Goal: Task Accomplishment & Management: Use online tool/utility

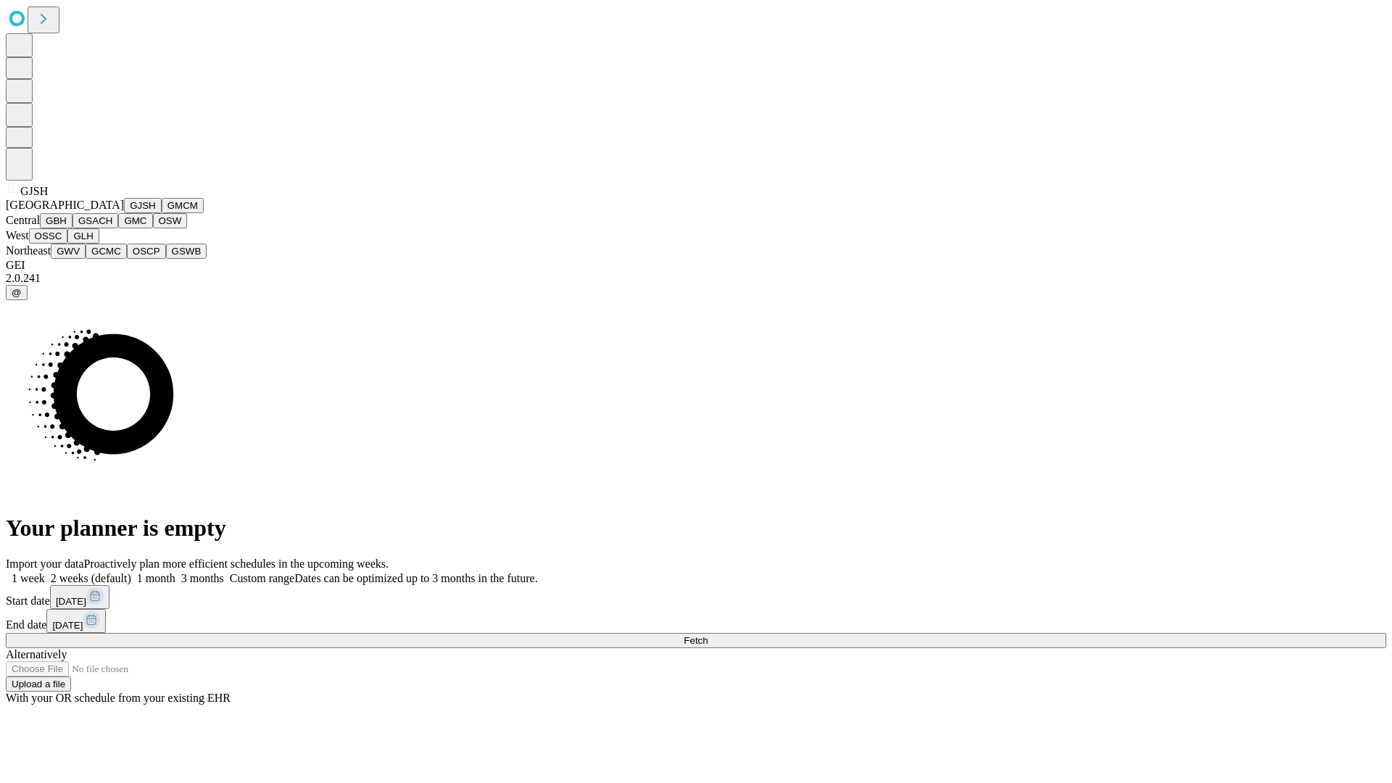
click at [124, 213] on button "GJSH" at bounding box center [143, 205] width 38 height 15
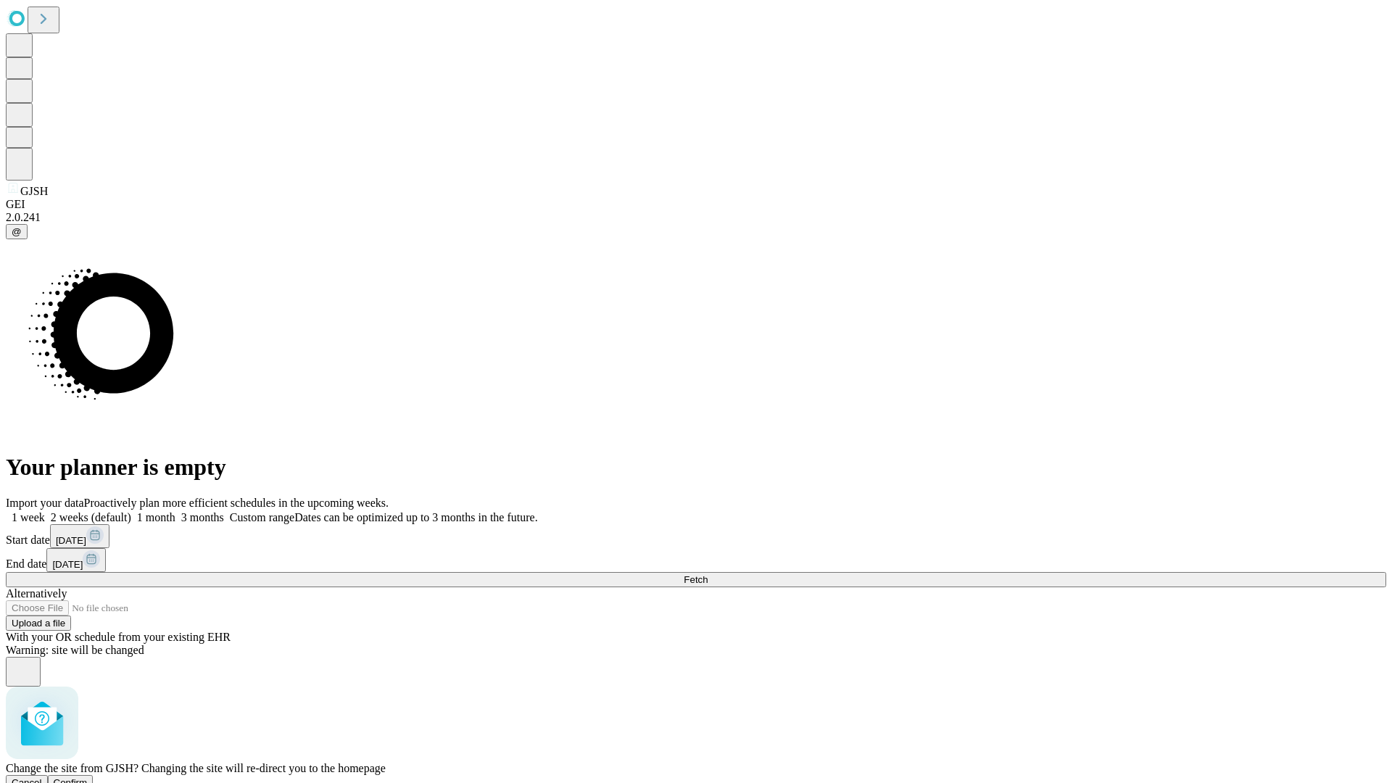
click at [88, 777] on span "Confirm" at bounding box center [71, 782] width 34 height 11
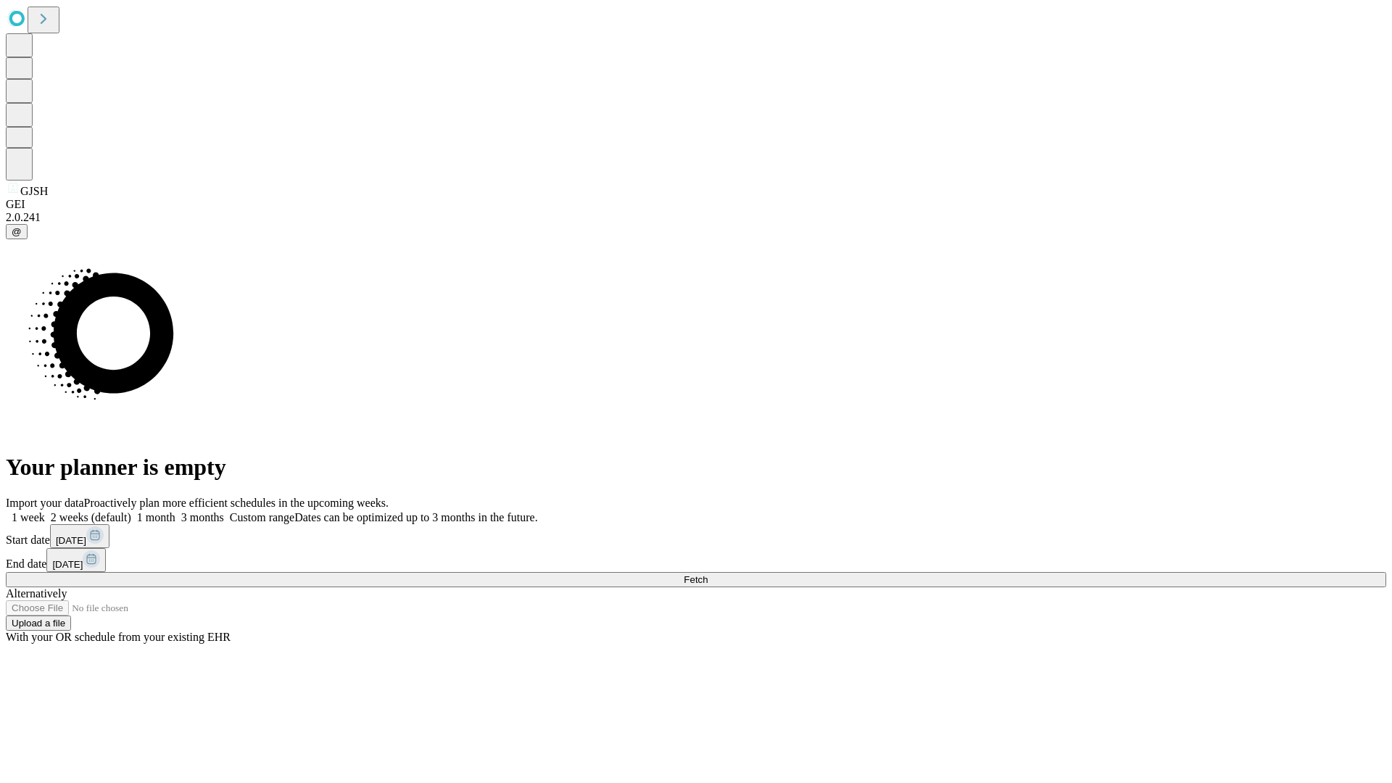
click at [131, 511] on label "2 weeks (default)" at bounding box center [88, 517] width 86 height 12
click at [707, 574] on span "Fetch" at bounding box center [696, 579] width 24 height 11
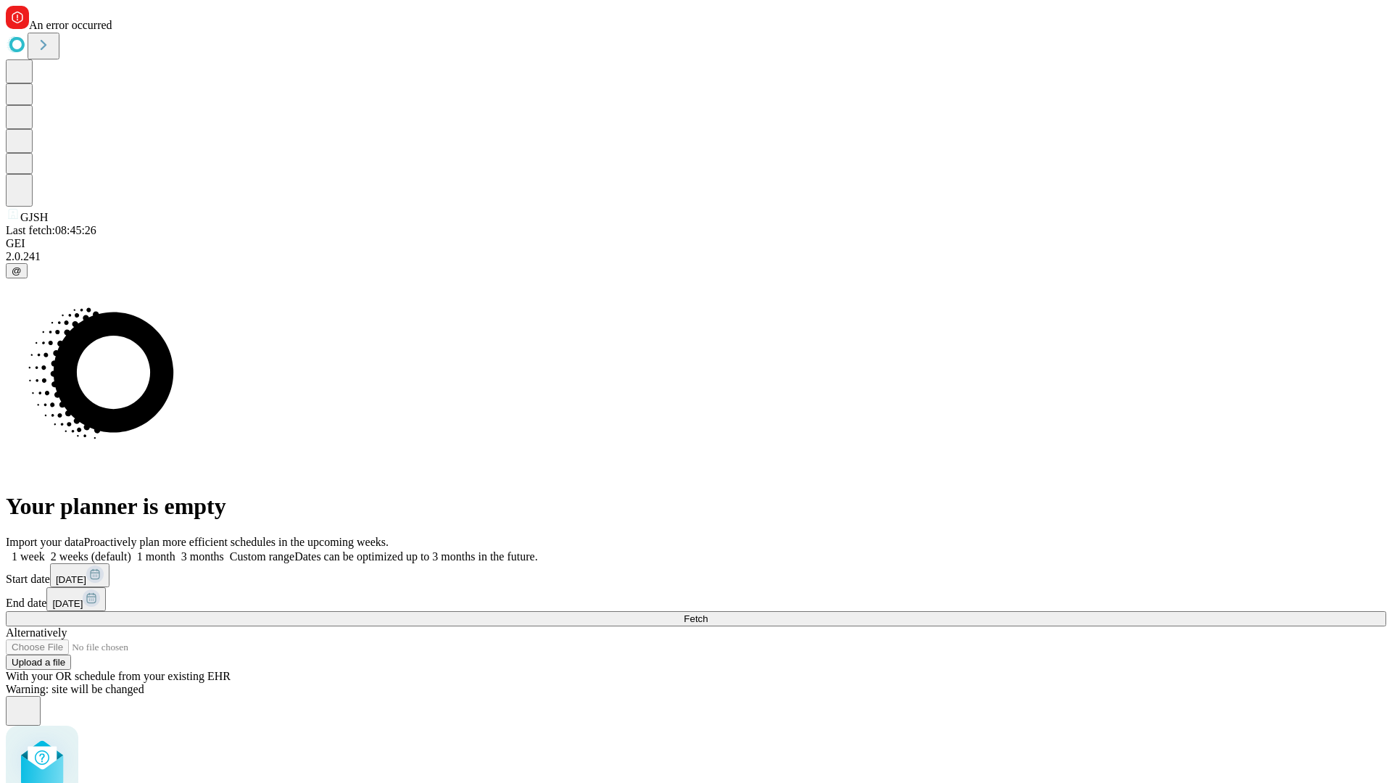
click at [131, 550] on label "2 weeks (default)" at bounding box center [88, 556] width 86 height 12
click at [707, 613] on span "Fetch" at bounding box center [696, 618] width 24 height 11
click at [131, 550] on label "2 weeks (default)" at bounding box center [88, 556] width 86 height 12
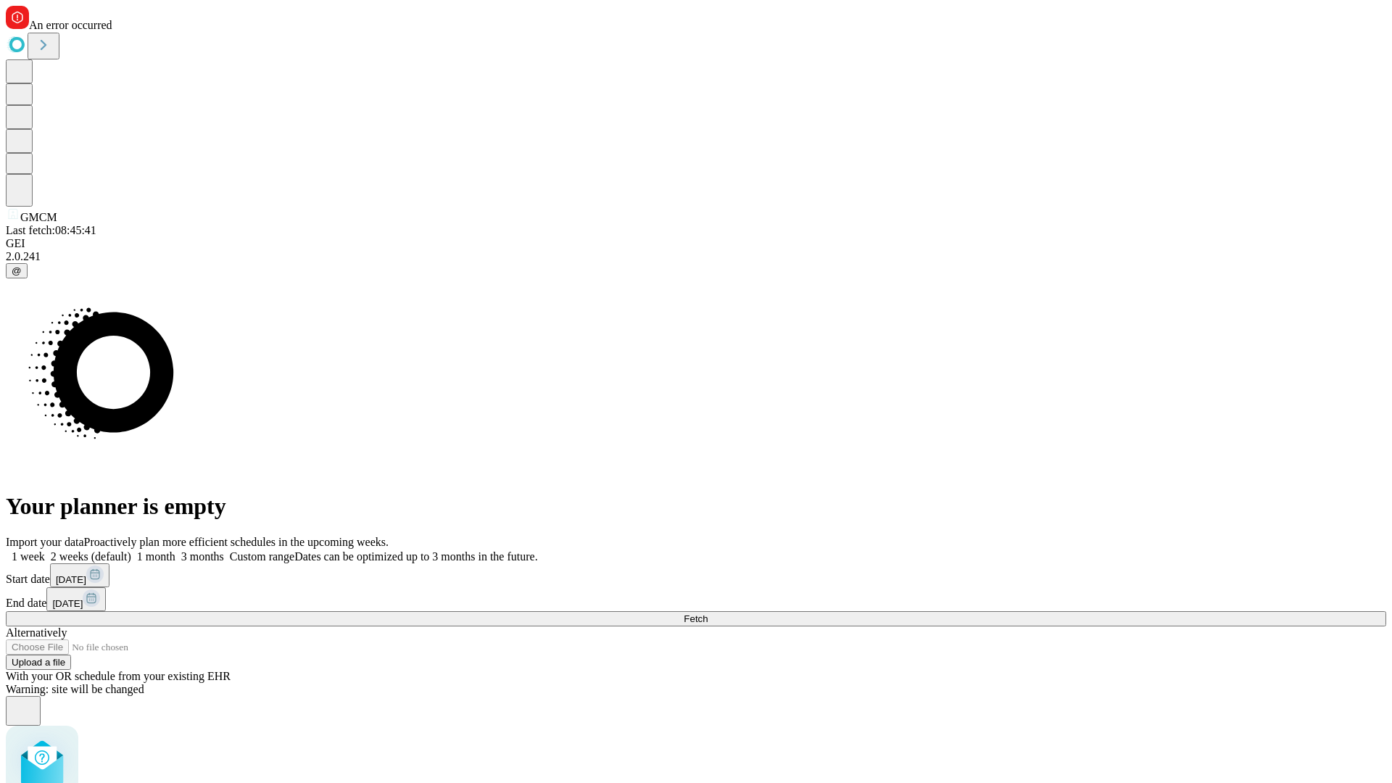
click at [707, 613] on span "Fetch" at bounding box center [696, 618] width 24 height 11
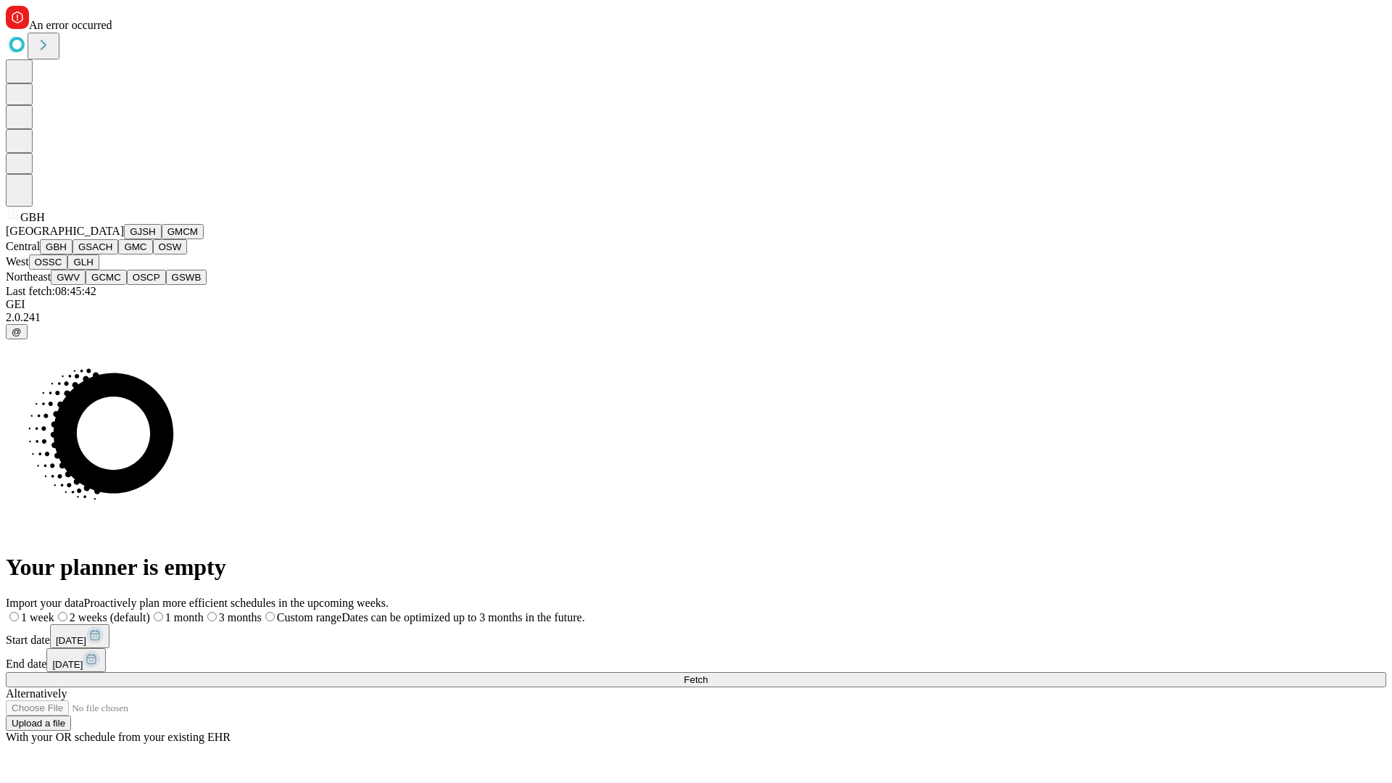
click at [112, 254] on button "GSACH" at bounding box center [95, 246] width 46 height 15
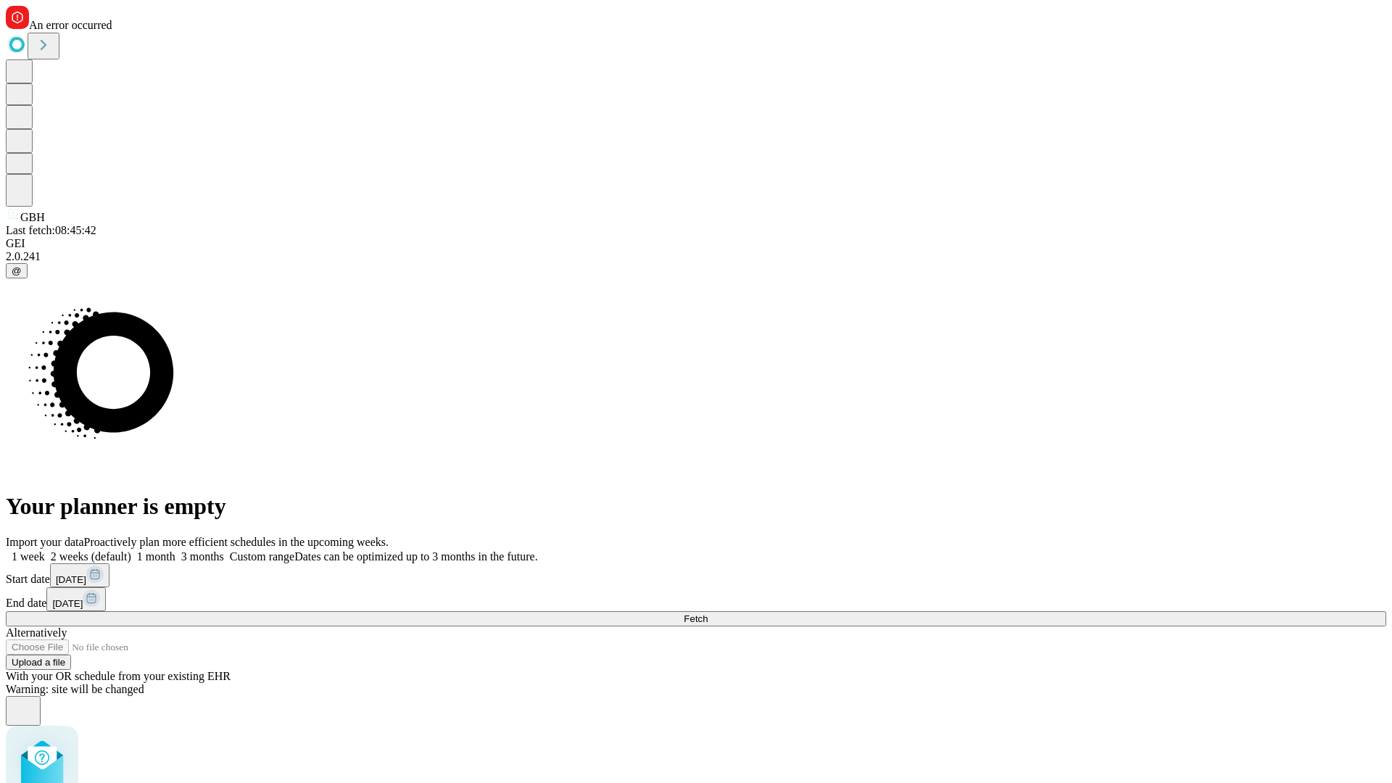
click at [131, 550] on label "2 weeks (default)" at bounding box center [88, 556] width 86 height 12
click at [707, 613] on span "Fetch" at bounding box center [696, 618] width 24 height 11
click at [131, 550] on label "2 weeks (default)" at bounding box center [88, 556] width 86 height 12
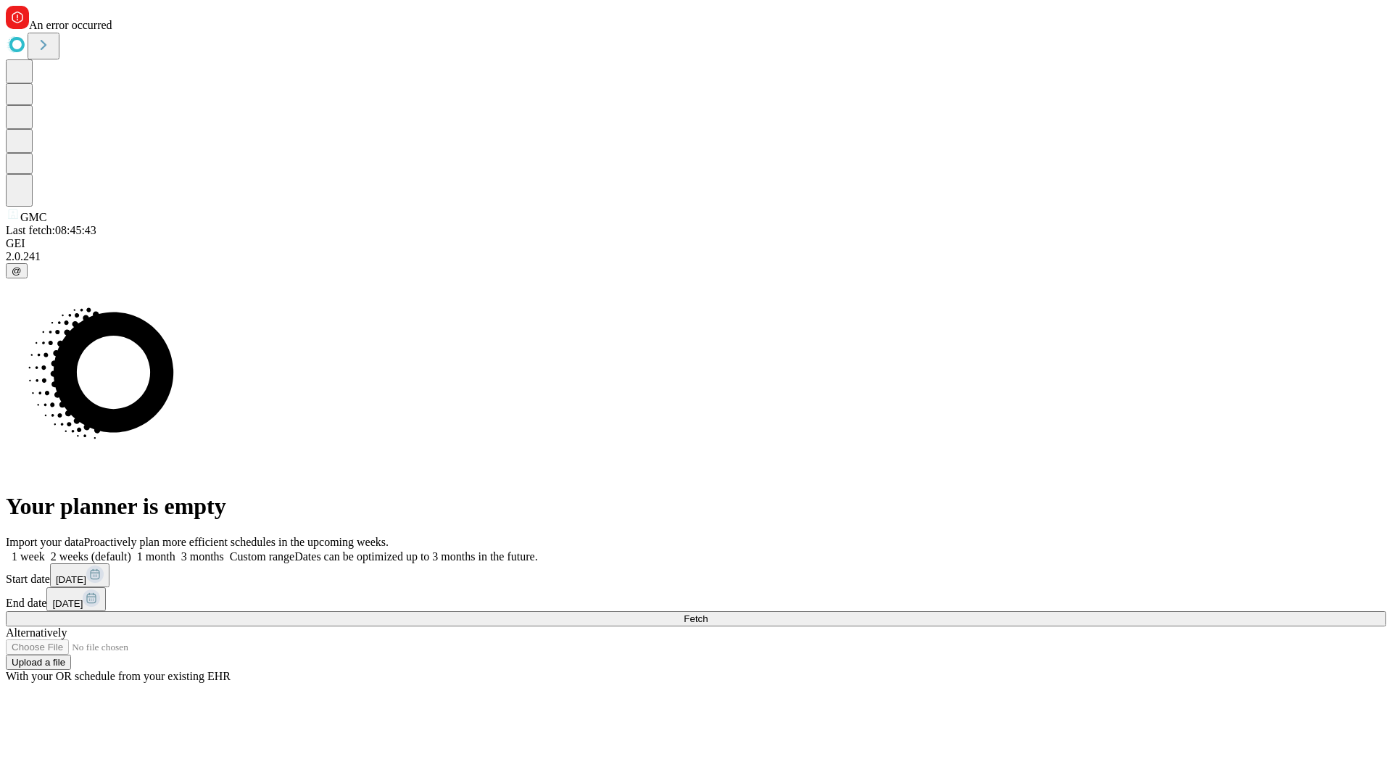
click at [707, 613] on span "Fetch" at bounding box center [696, 618] width 24 height 11
click at [131, 550] on label "2 weeks (default)" at bounding box center [88, 556] width 86 height 12
click at [707, 613] on span "Fetch" at bounding box center [696, 618] width 24 height 11
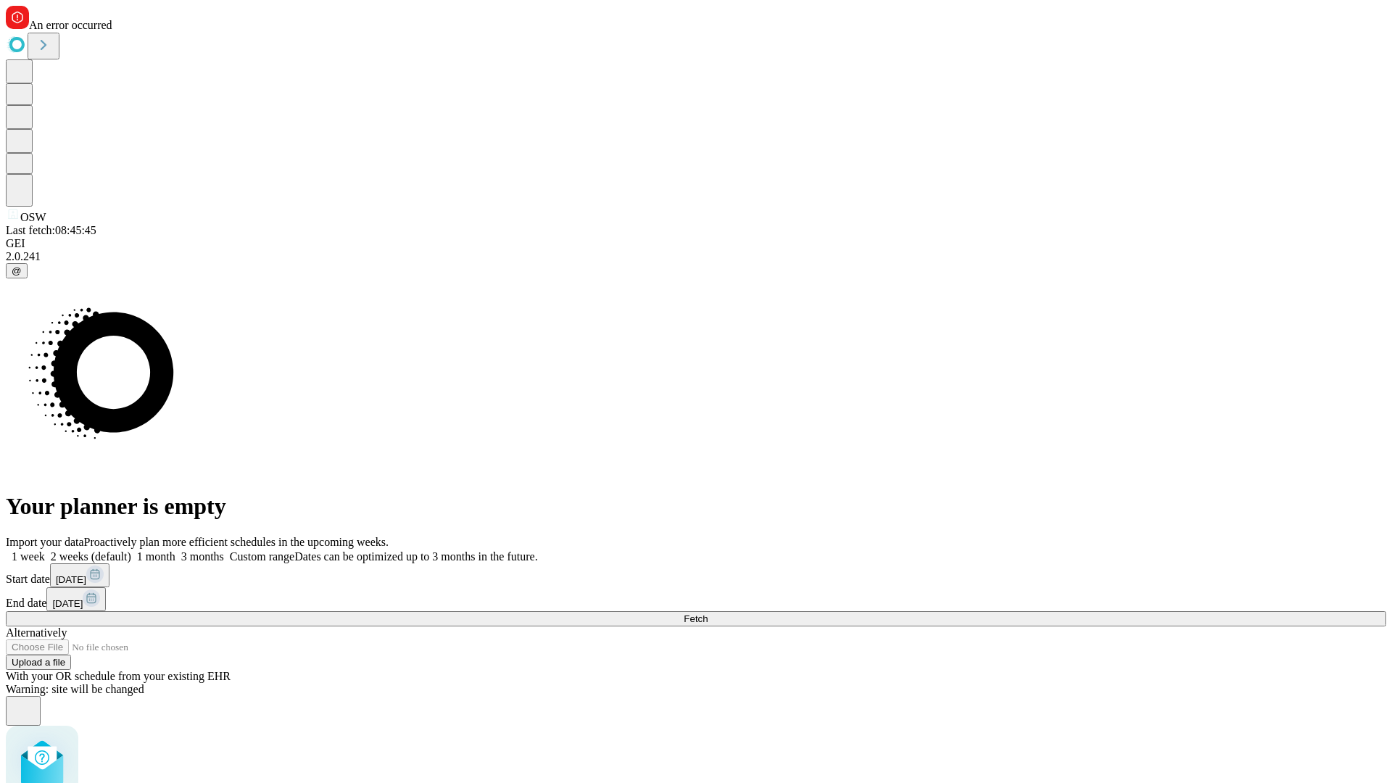
click at [131, 550] on label "2 weeks (default)" at bounding box center [88, 556] width 86 height 12
click at [707, 613] on span "Fetch" at bounding box center [696, 618] width 24 height 11
click at [131, 550] on label "2 weeks (default)" at bounding box center [88, 556] width 86 height 12
click at [707, 613] on span "Fetch" at bounding box center [696, 618] width 24 height 11
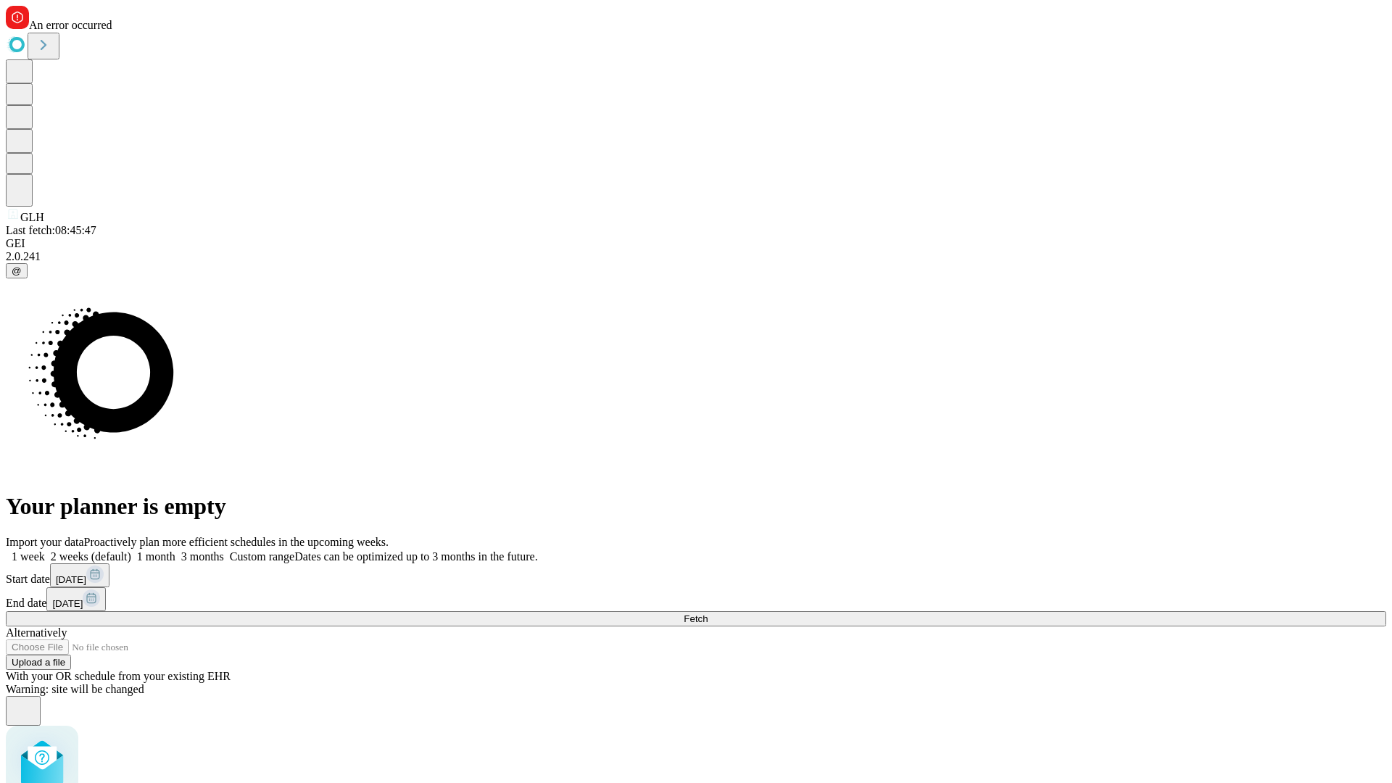
click at [131, 550] on label "2 weeks (default)" at bounding box center [88, 556] width 86 height 12
click at [707, 613] on span "Fetch" at bounding box center [696, 618] width 24 height 11
click at [131, 550] on label "2 weeks (default)" at bounding box center [88, 556] width 86 height 12
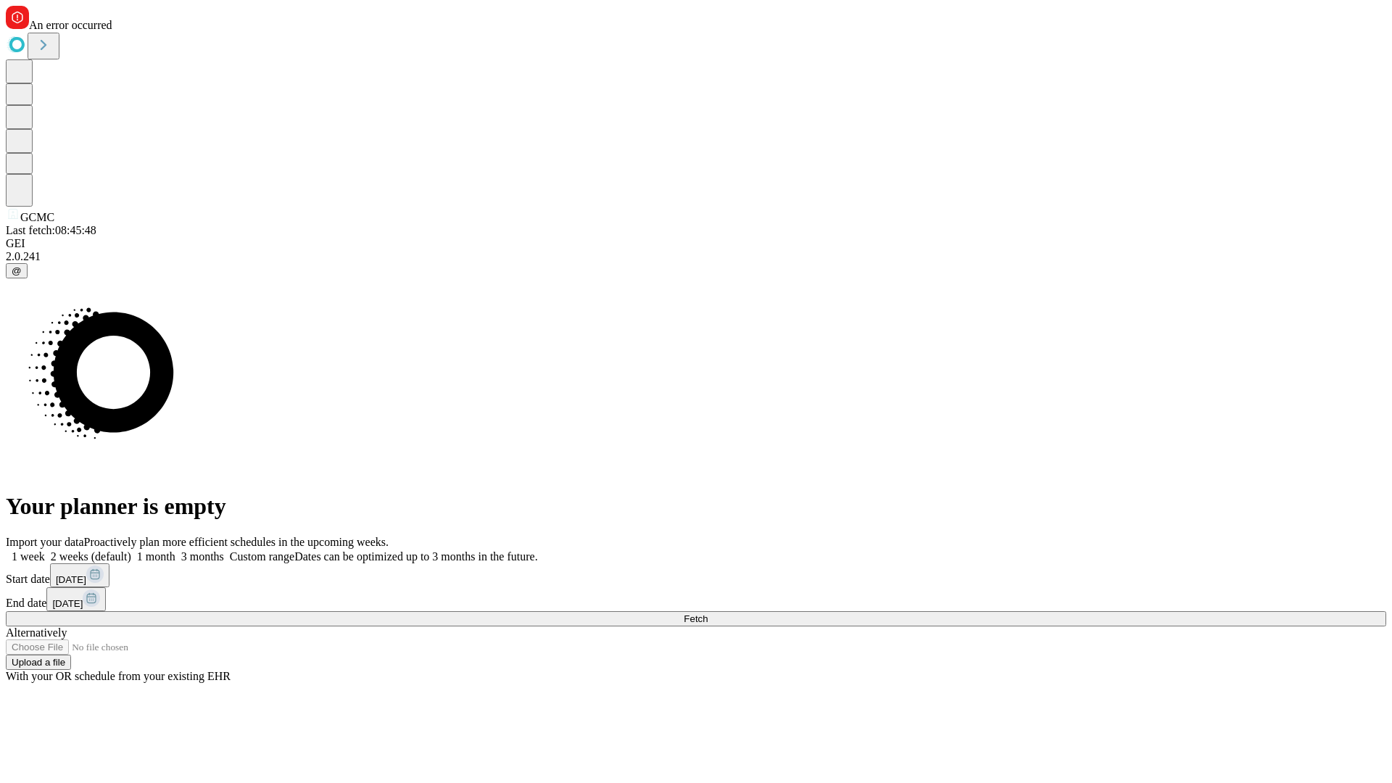
click at [707, 613] on span "Fetch" at bounding box center [696, 618] width 24 height 11
click at [131, 550] on label "2 weeks (default)" at bounding box center [88, 556] width 86 height 12
click at [707, 613] on span "Fetch" at bounding box center [696, 618] width 24 height 11
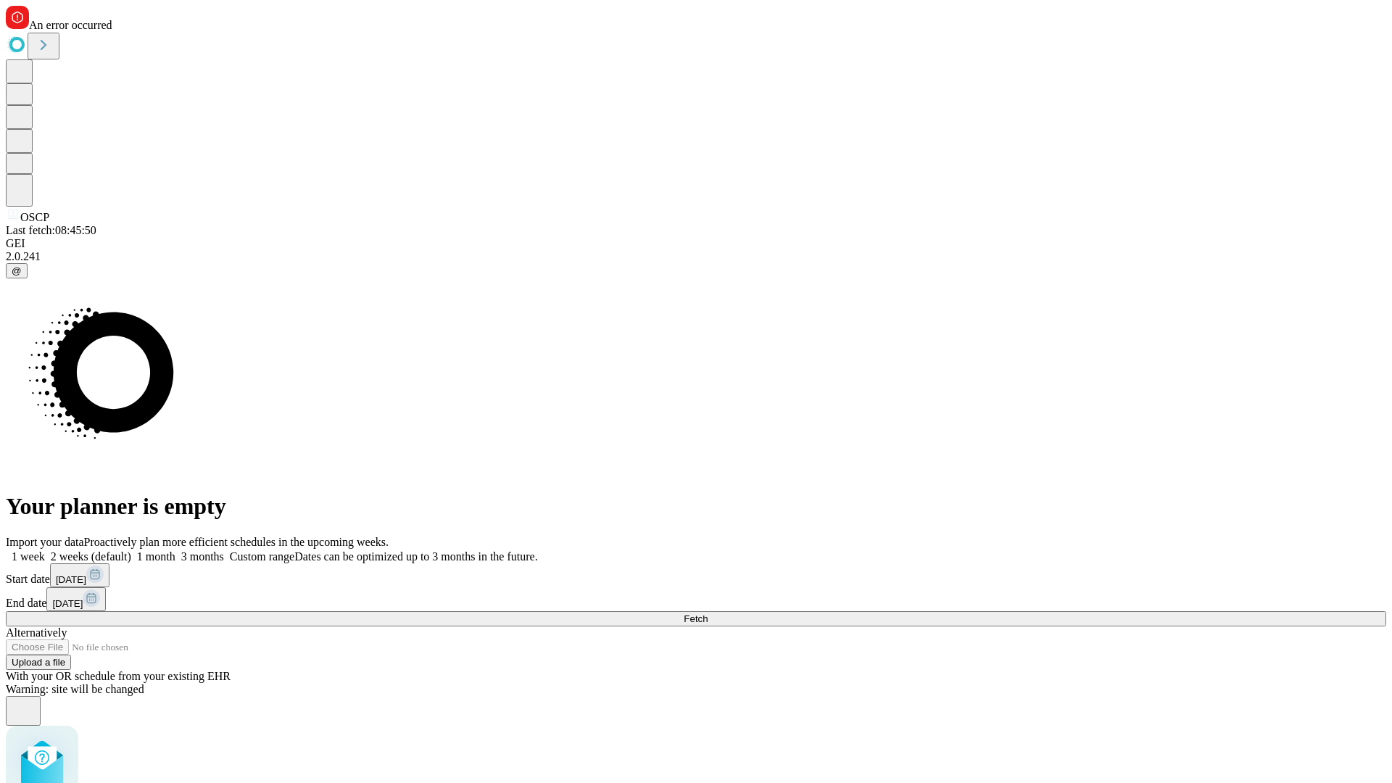
click at [131, 550] on label "2 weeks (default)" at bounding box center [88, 556] width 86 height 12
click at [707, 613] on span "Fetch" at bounding box center [696, 618] width 24 height 11
